Goal: Transaction & Acquisition: Purchase product/service

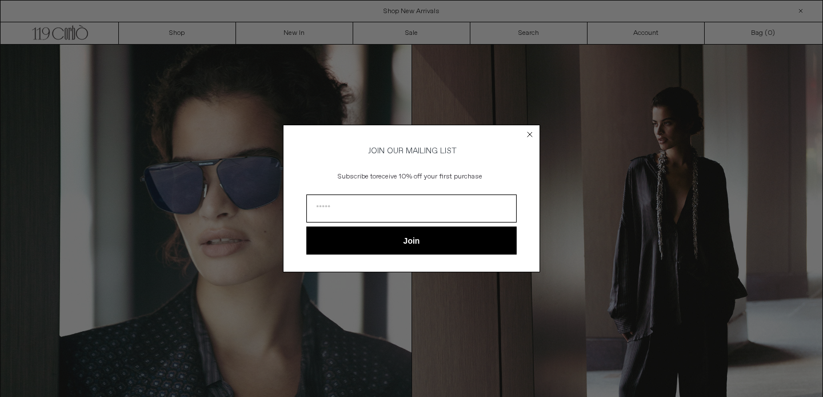
click at [530, 130] on circle "Close dialog" at bounding box center [530, 134] width 11 height 11
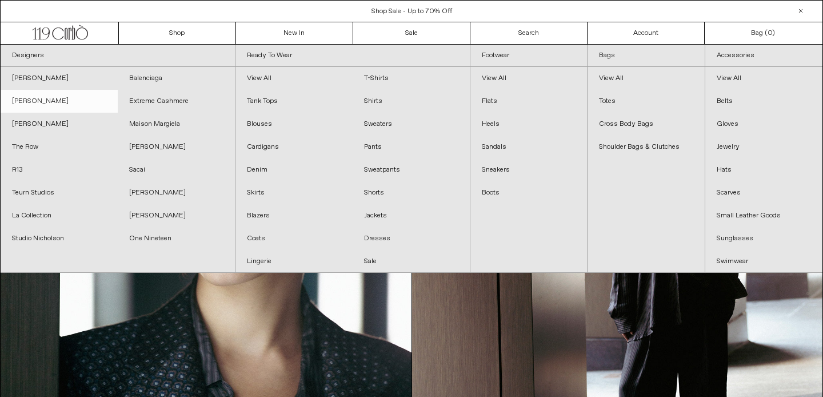
click at [52, 103] on link "[PERSON_NAME]" at bounding box center [59, 101] width 117 height 23
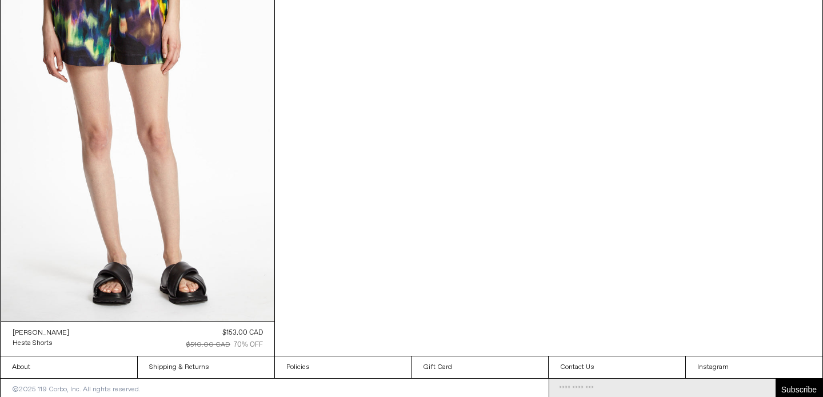
scroll to position [8159, 0]
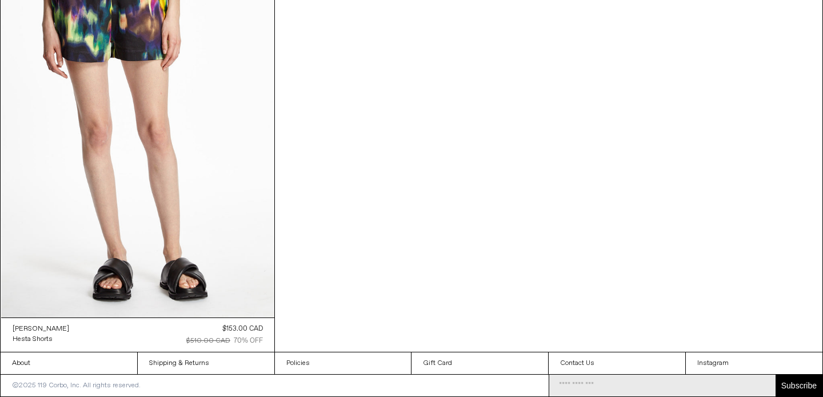
click at [259, 324] on div "$153.00 CAD" at bounding box center [242, 329] width 41 height 10
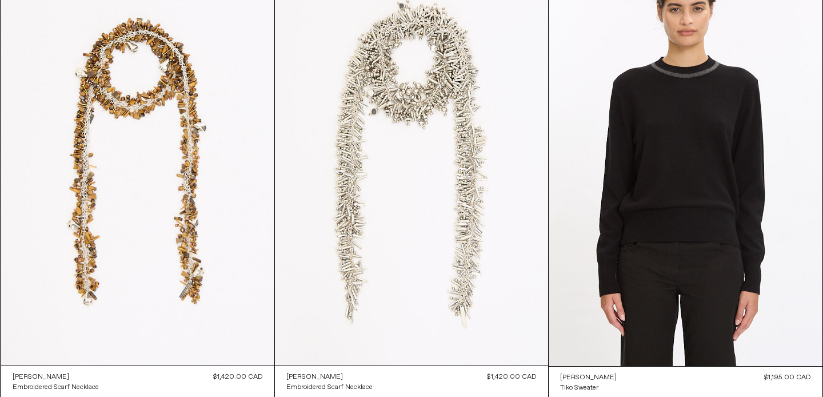
scroll to position [0, 0]
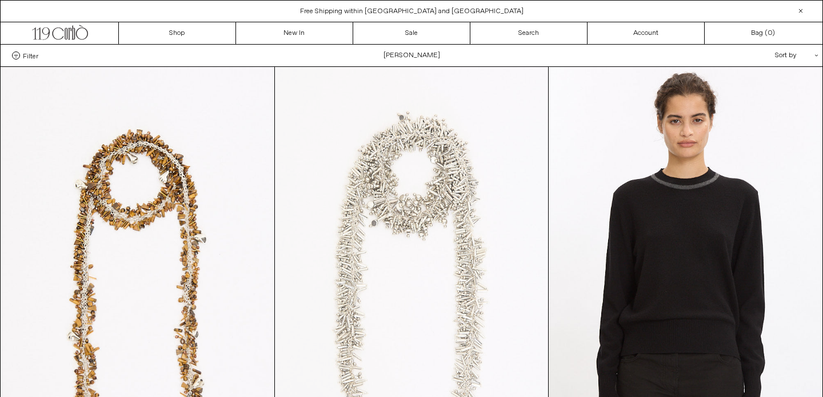
click at [376, 207] on at bounding box center [411, 272] width 273 height 410
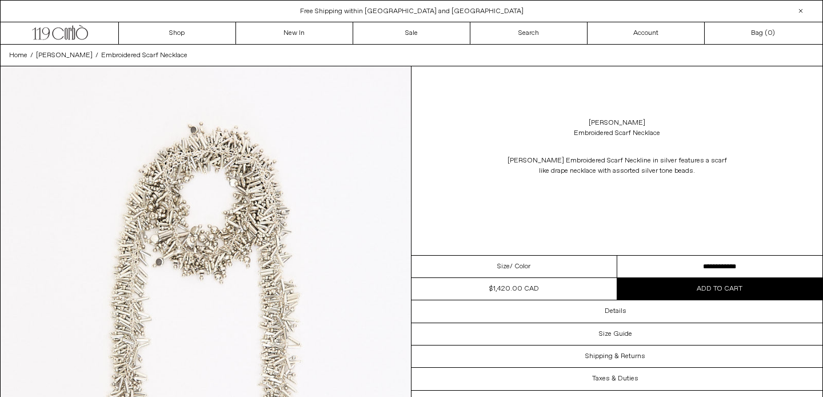
click at [251, 136] on img at bounding box center [206, 322] width 410 height 513
